Goal: Transaction & Acquisition: Purchase product/service

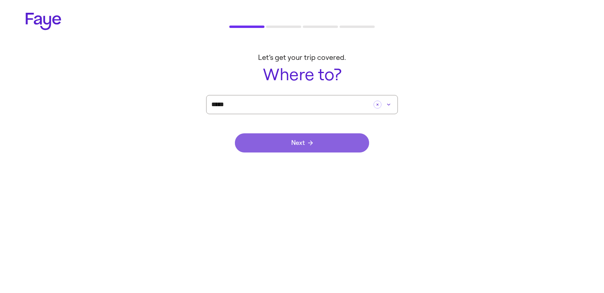
click at [296, 148] on button "Next" at bounding box center [302, 143] width 134 height 19
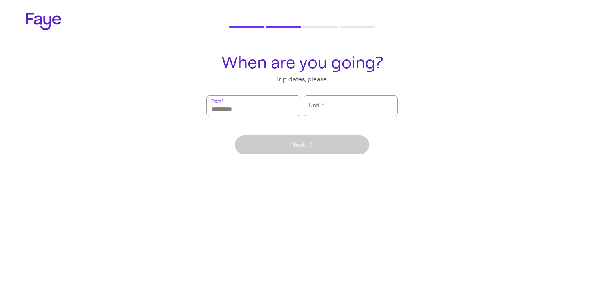
click at [258, 98] on input "From   *" at bounding box center [253, 106] width 84 height 18
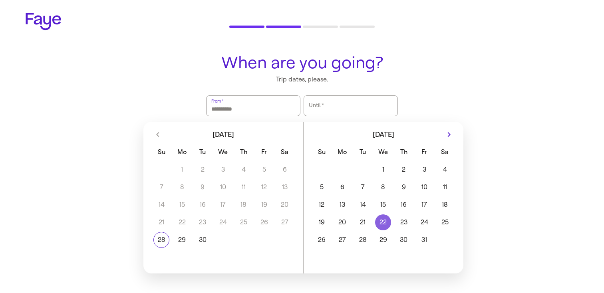
click at [378, 230] on button "22" at bounding box center [383, 223] width 20 height 16
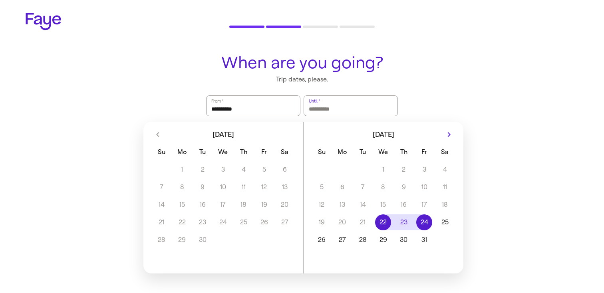
click at [434, 220] on button "24" at bounding box center [425, 223] width 20 height 16
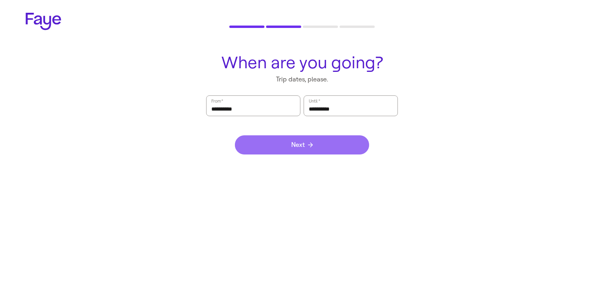
click at [359, 146] on button "Next" at bounding box center [302, 145] width 134 height 19
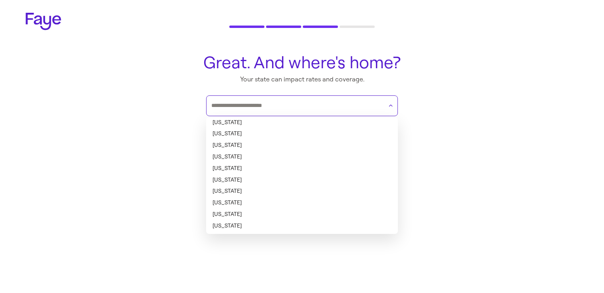
click at [300, 107] on input "text" at bounding box center [296, 106] width 171 height 12
click at [289, 121] on li "[US_STATE]" at bounding box center [302, 123] width 192 height 12
type input "*******"
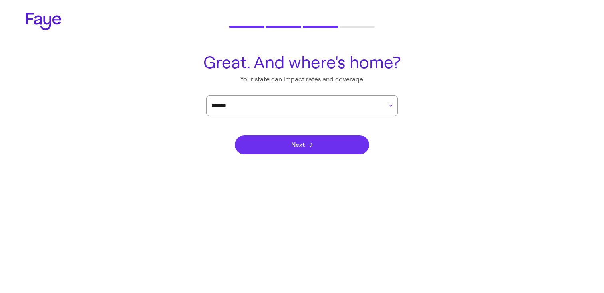
click at [297, 150] on button "Next" at bounding box center [302, 145] width 134 height 19
